Goal: Task Accomplishment & Management: Manage account settings

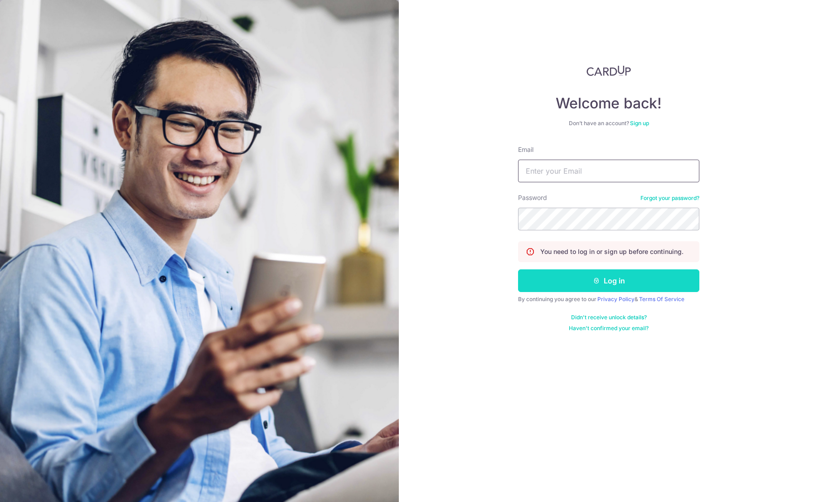
type input "[PERSON_NAME][EMAIL_ADDRESS][DOMAIN_NAME]"
click at [581, 277] on button "Log in" at bounding box center [608, 280] width 181 height 23
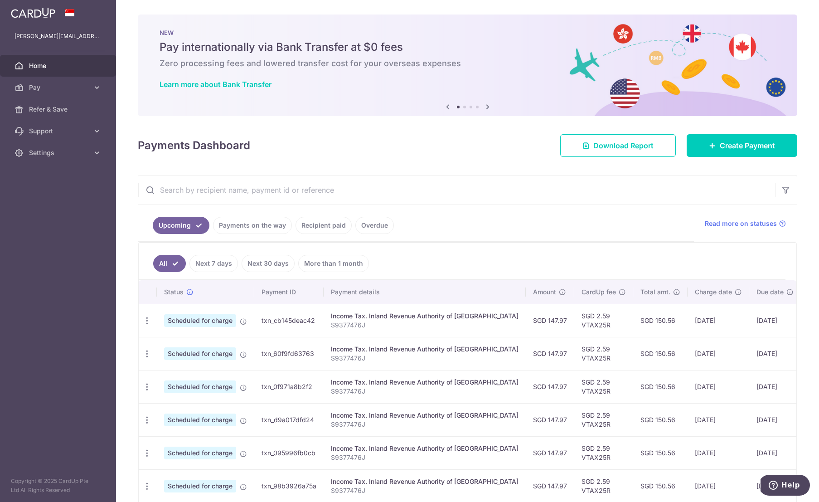
click at [439, 209] on ul "Upcoming Payments on the way Recipient paid Overdue" at bounding box center [416, 223] width 556 height 37
click at [73, 90] on span "Pay" at bounding box center [59, 87] width 60 height 9
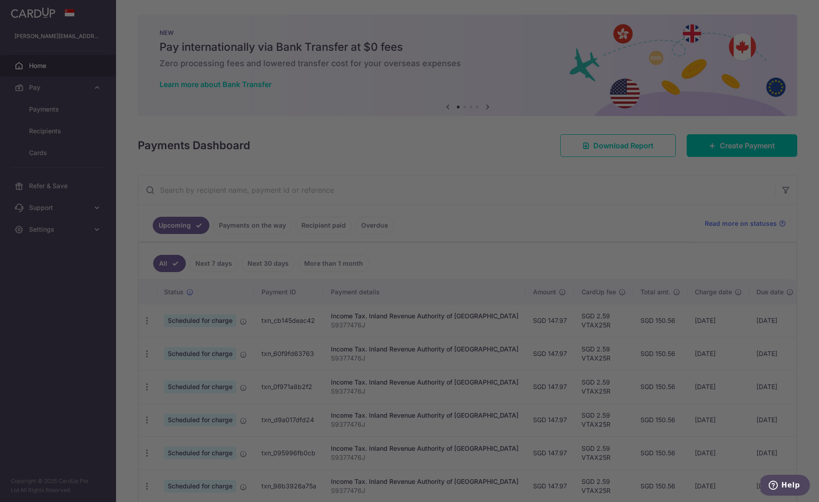
click at [35, 10] on div at bounding box center [413, 253] width 827 height 507
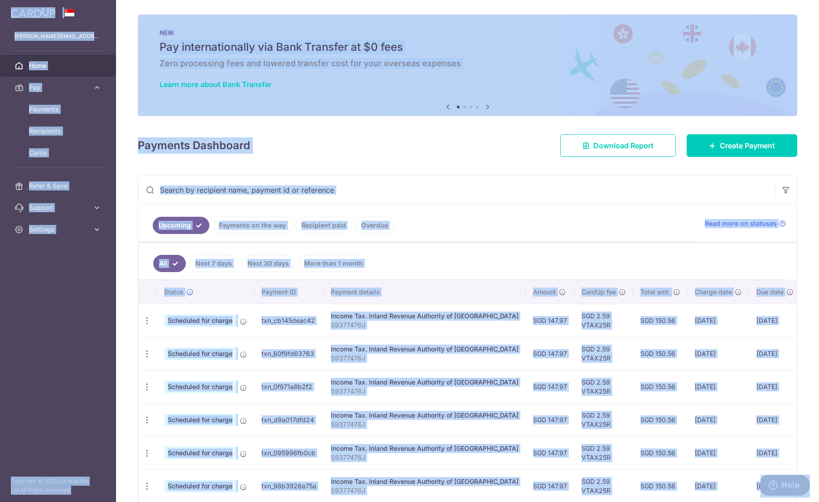
scroll to position [50, 0]
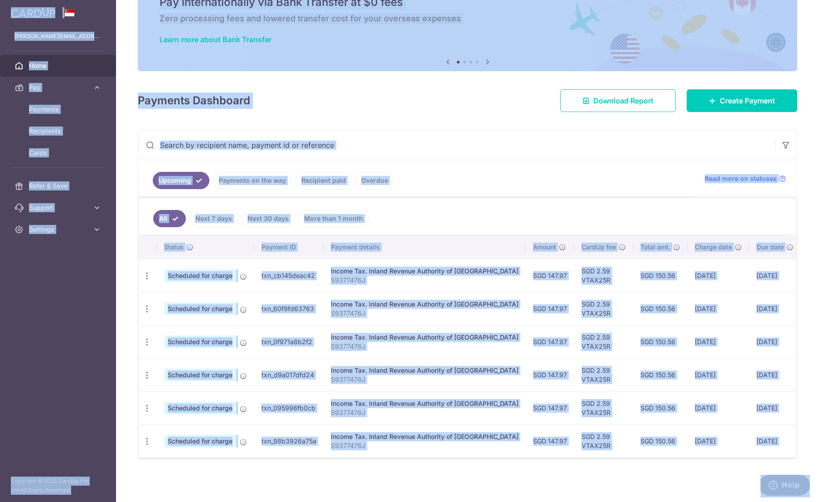
click at [633, 279] on td "SGD 150.56" at bounding box center [660, 275] width 54 height 33
